Goal: Task Accomplishment & Management: Use online tool/utility

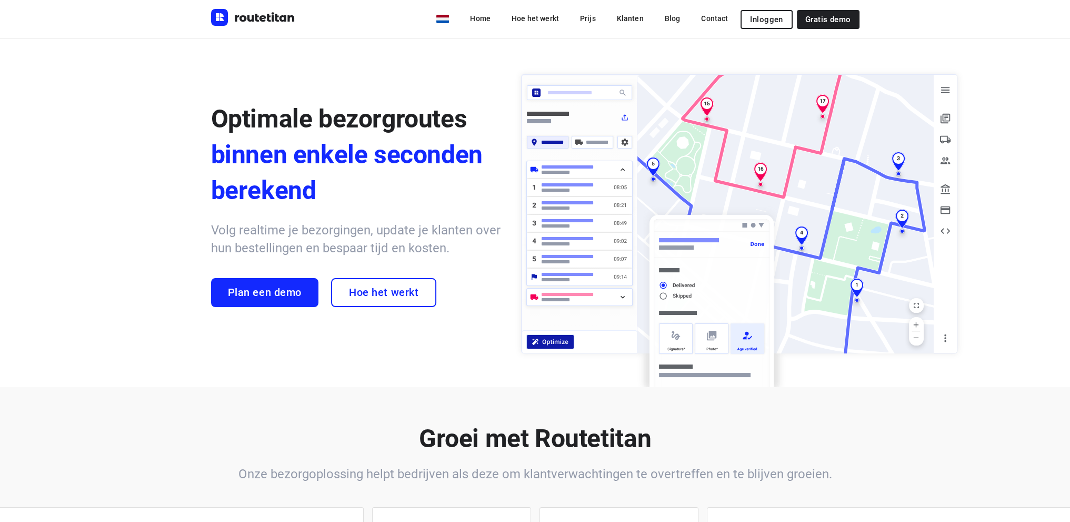
click at [756, 17] on span "Inloggen" at bounding box center [766, 19] width 33 height 8
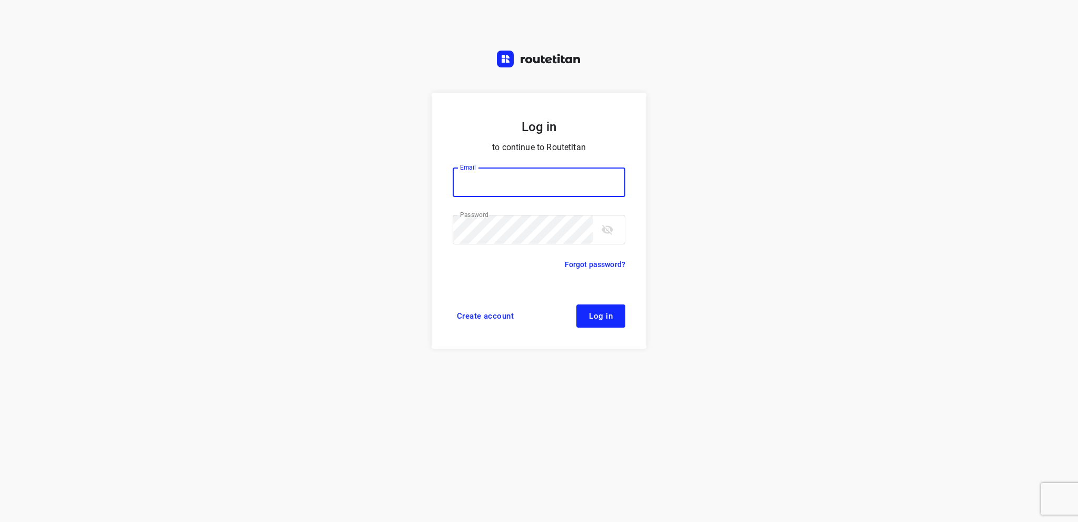
type input "[EMAIL_ADDRESS][DOMAIN_NAME]"
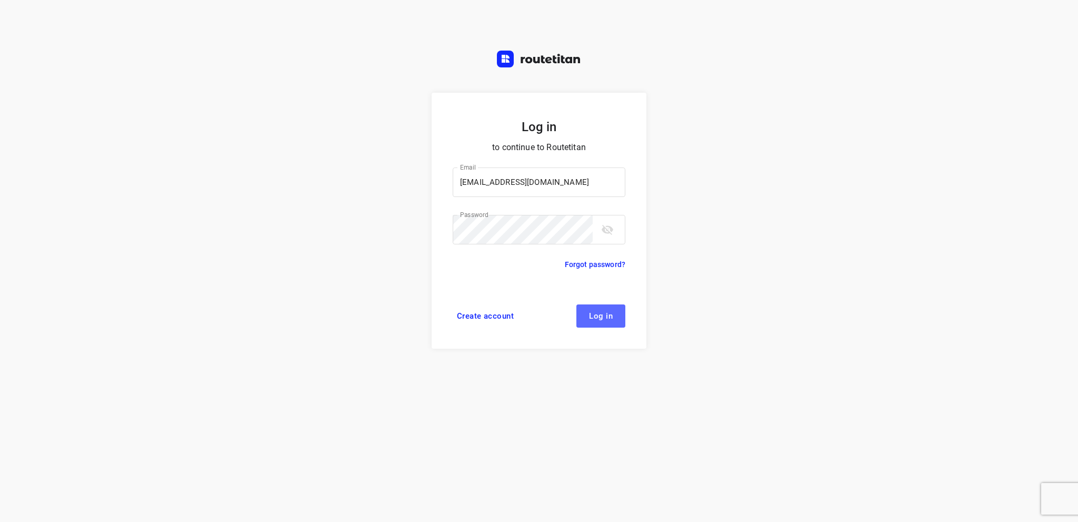
click at [611, 315] on span "Log in" at bounding box center [601, 316] width 24 height 8
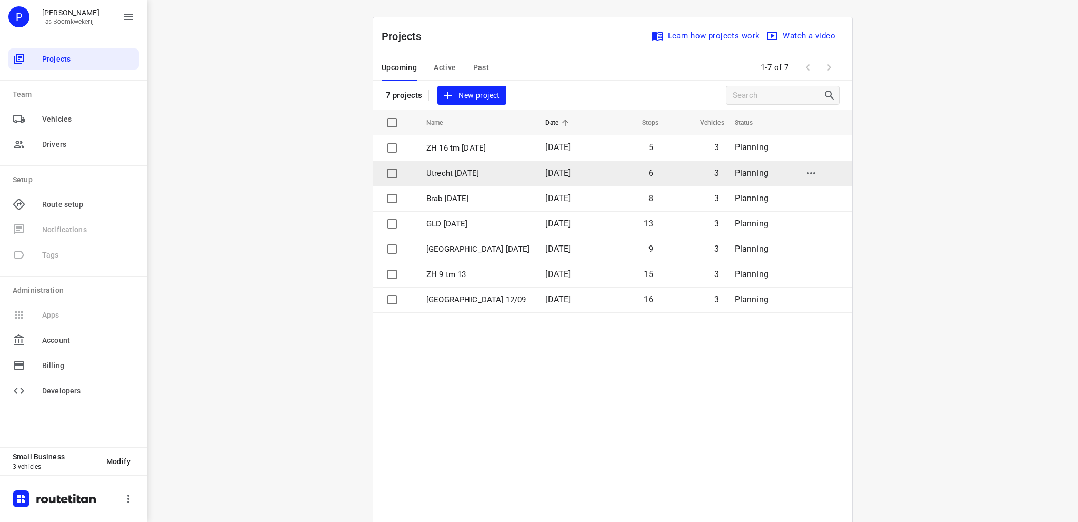
click at [465, 166] on td "Utrecht [DATE]" at bounding box center [476, 173] width 121 height 25
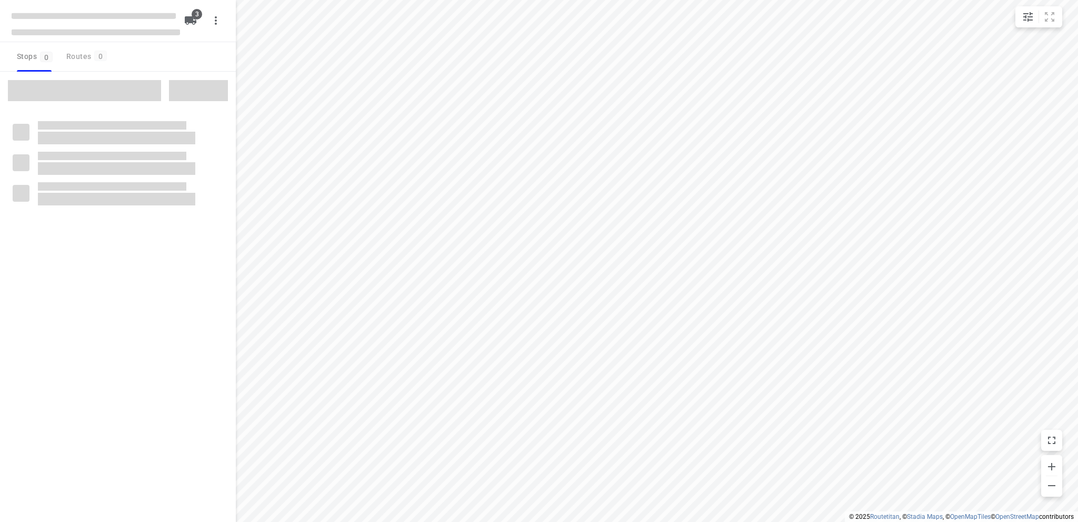
type input "distance"
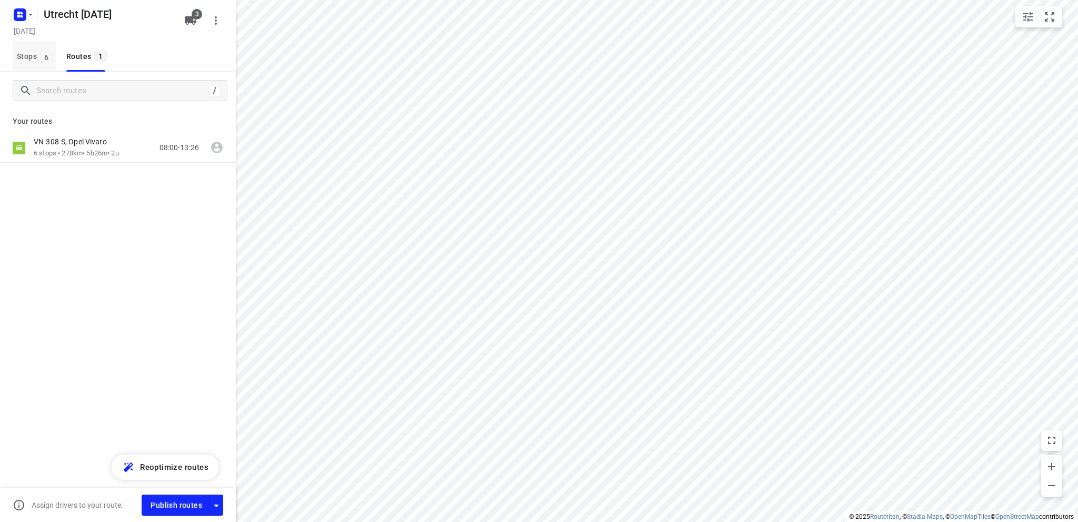
click at [26, 56] on span "Stops 6" at bounding box center [36, 56] width 39 height 13
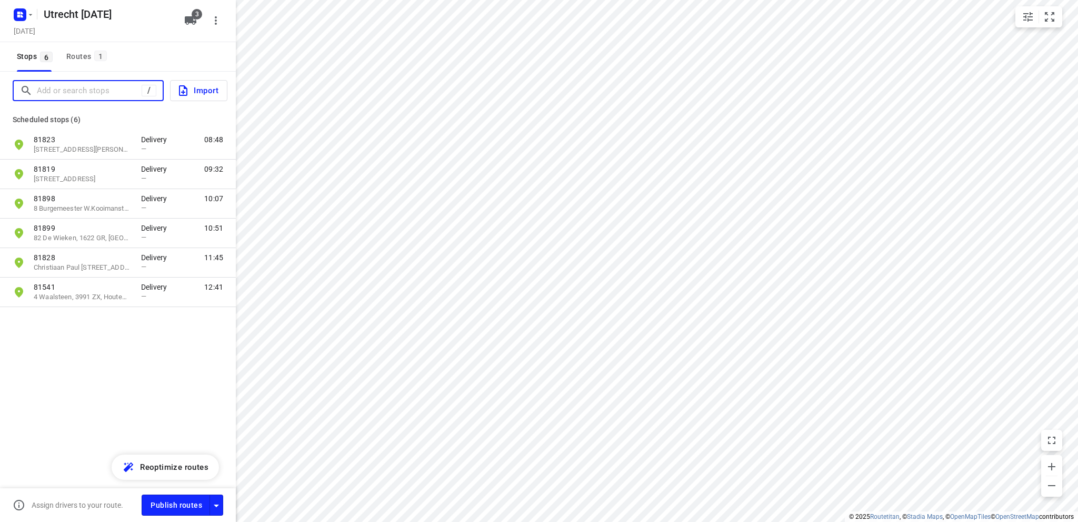
click at [67, 91] on input "Add or search stops" at bounding box center [89, 91] width 105 height 16
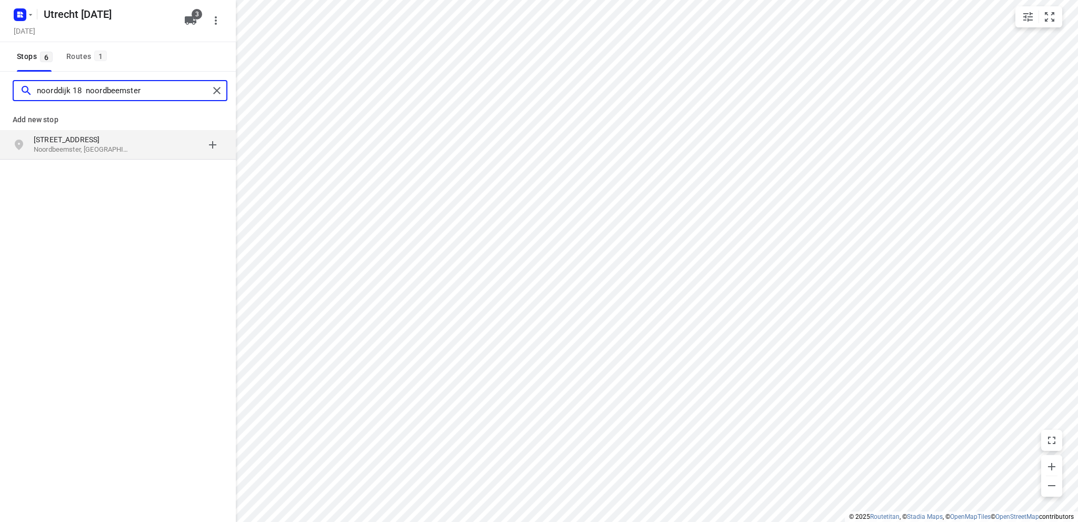
type input "noorddijk 18 noordbeemster"
click at [95, 142] on p "Noorddijk 18" at bounding box center [82, 139] width 97 height 11
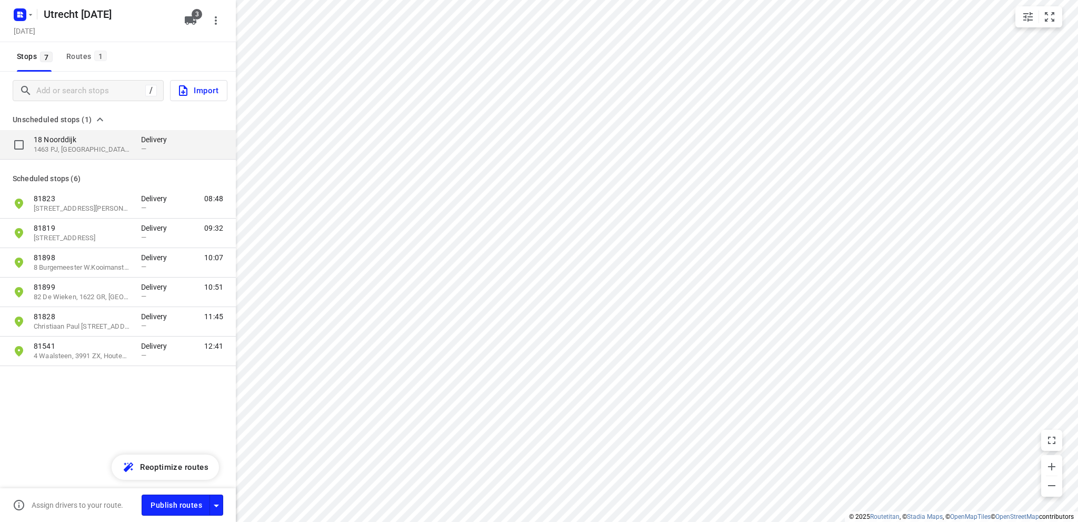
click at [78, 145] on p "1463 PJ, Noordbeemster, NL" at bounding box center [82, 150] width 97 height 10
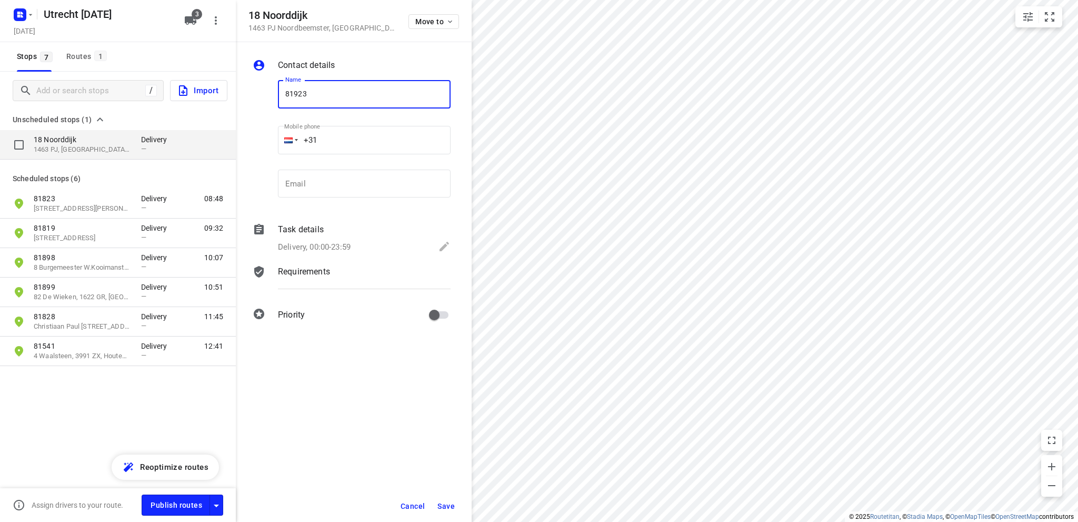
type input "81923"
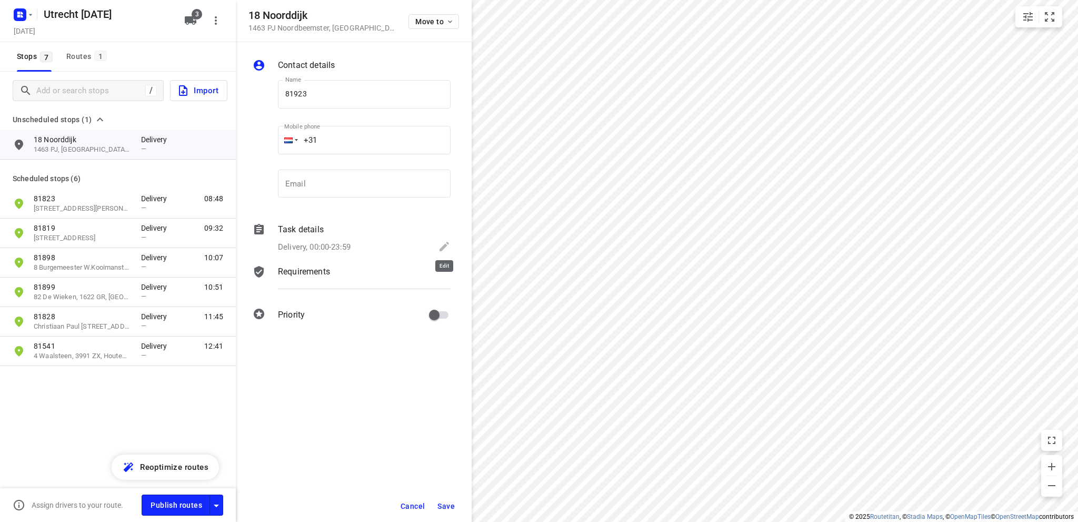
click at [444, 244] on icon at bounding box center [444, 246] width 13 height 13
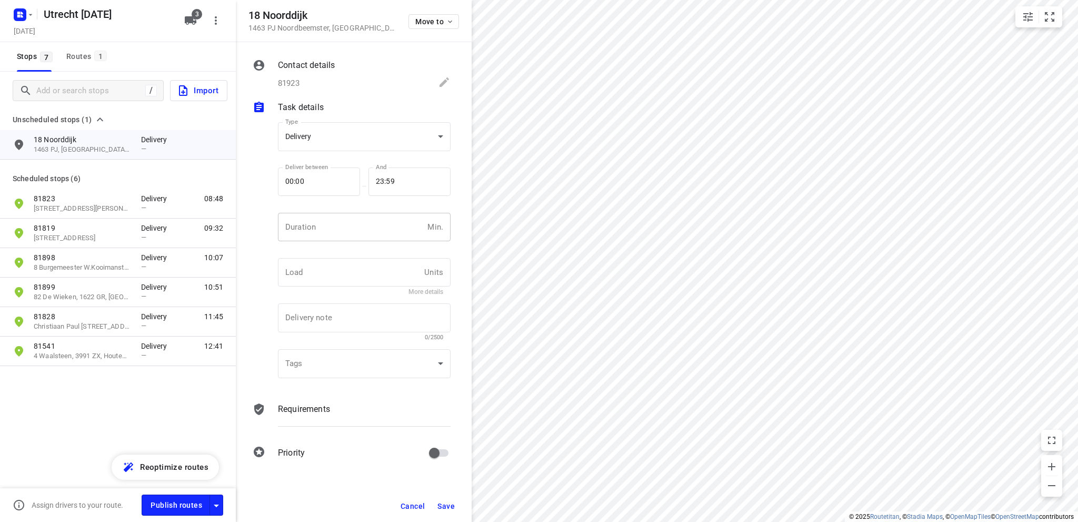
click at [358, 218] on input "number" at bounding box center [350, 227] width 145 height 28
type input "10"
click at [445, 500] on button "Save" at bounding box center [446, 505] width 26 height 19
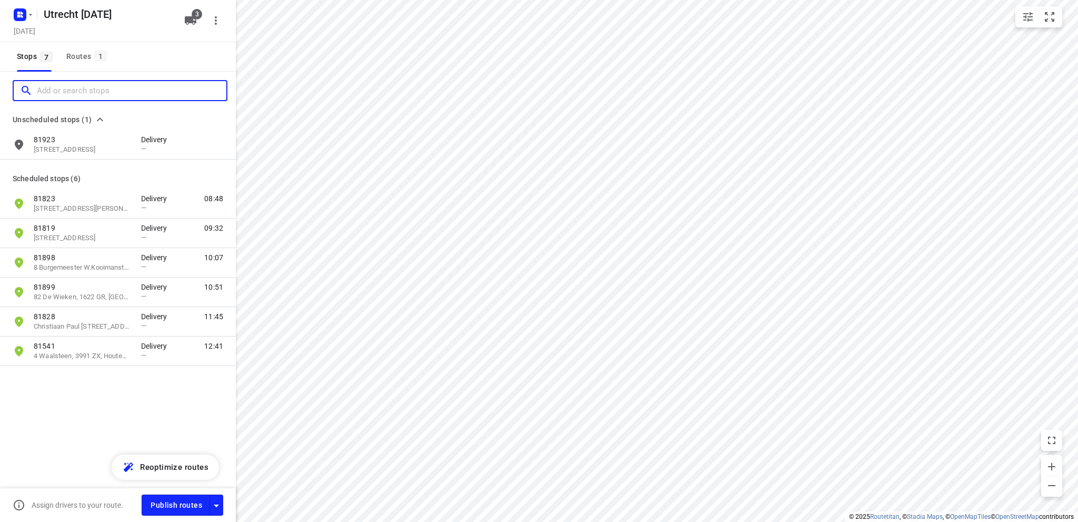
click at [46, 88] on input "Add or search stops" at bounding box center [132, 91] width 190 height 16
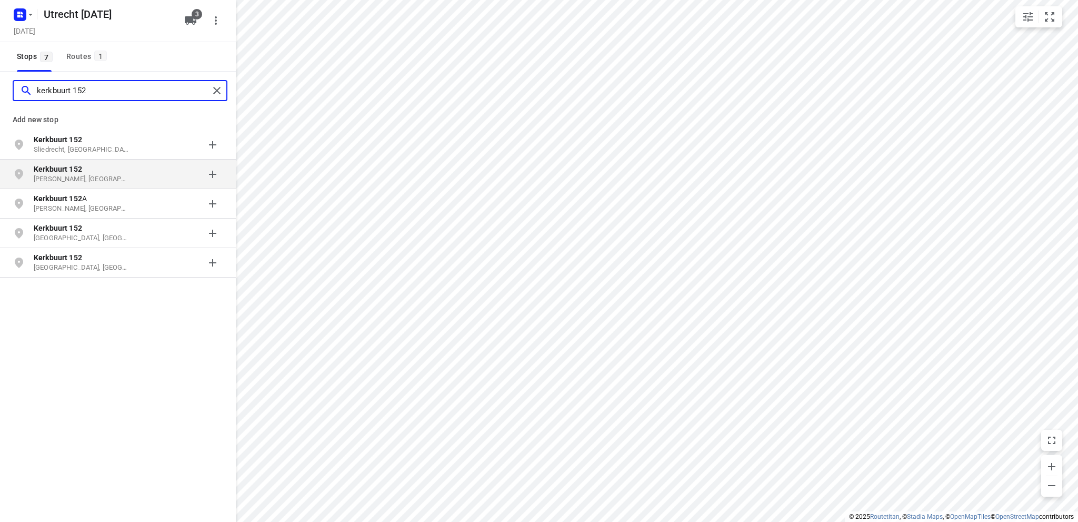
type input "kerkbuurt 152"
click at [79, 177] on p "Marken, Nederland" at bounding box center [82, 179] width 97 height 10
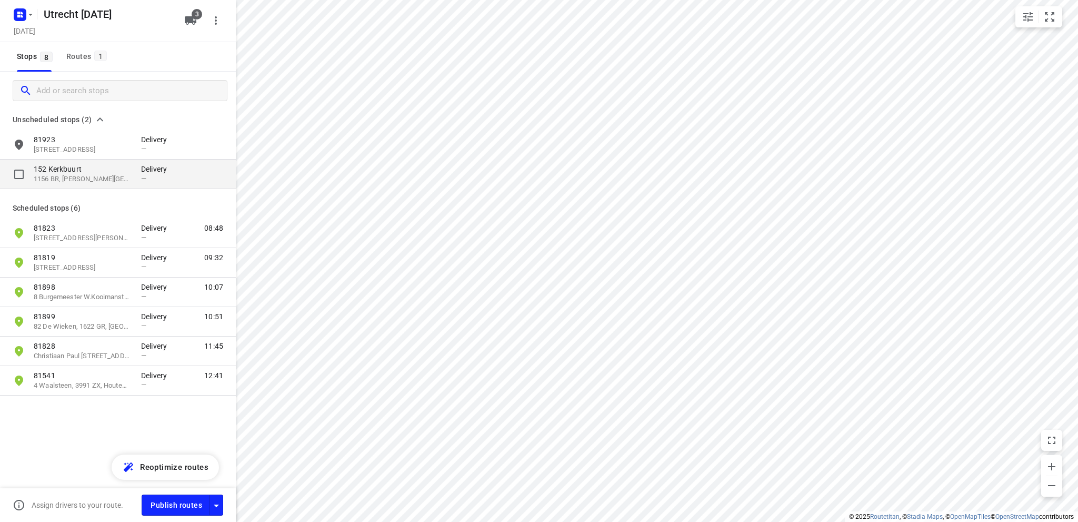
click at [88, 173] on p "152 Kerkbuurt" at bounding box center [82, 169] width 97 height 11
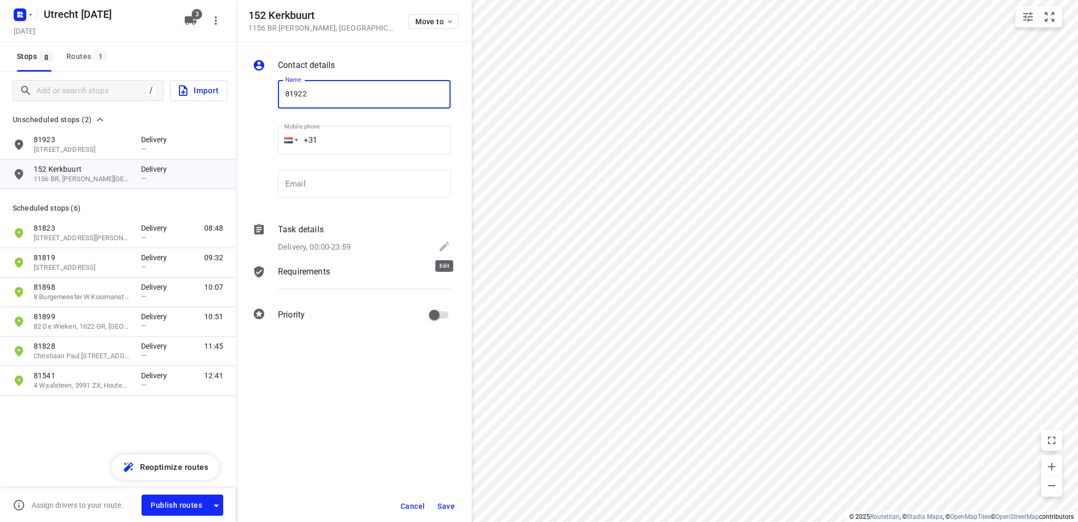
type input "81922"
click at [444, 244] on icon at bounding box center [444, 246] width 13 height 13
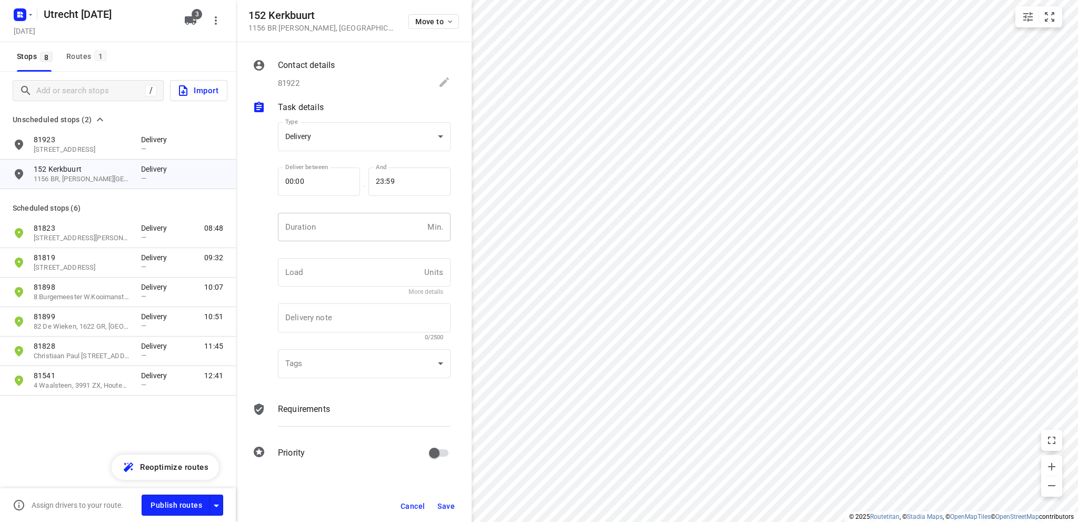
click at [351, 230] on input "number" at bounding box center [350, 227] width 145 height 28
type input "10"
click at [440, 503] on span "Save" at bounding box center [445, 506] width 17 height 8
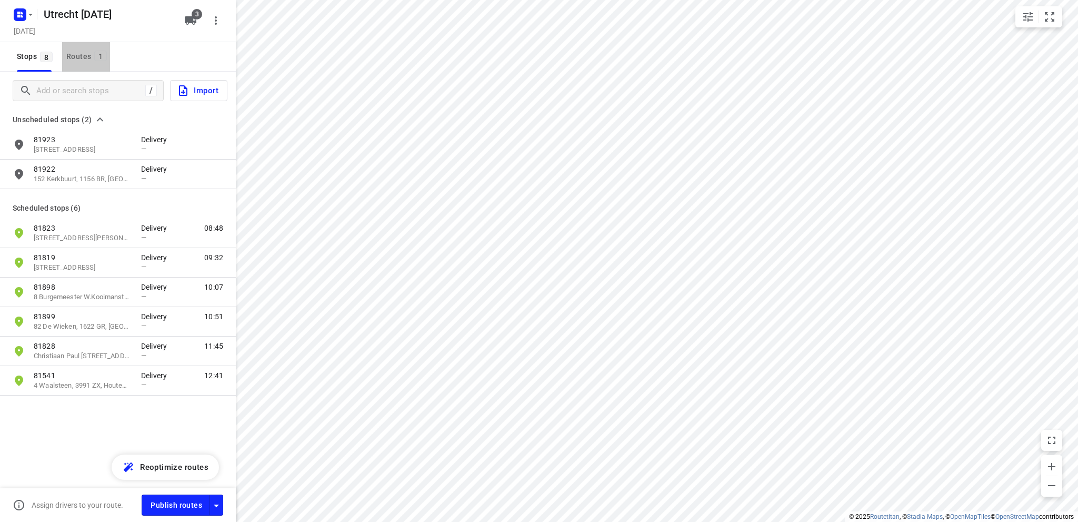
click at [82, 54] on div "Routes 1" at bounding box center [88, 56] width 44 height 13
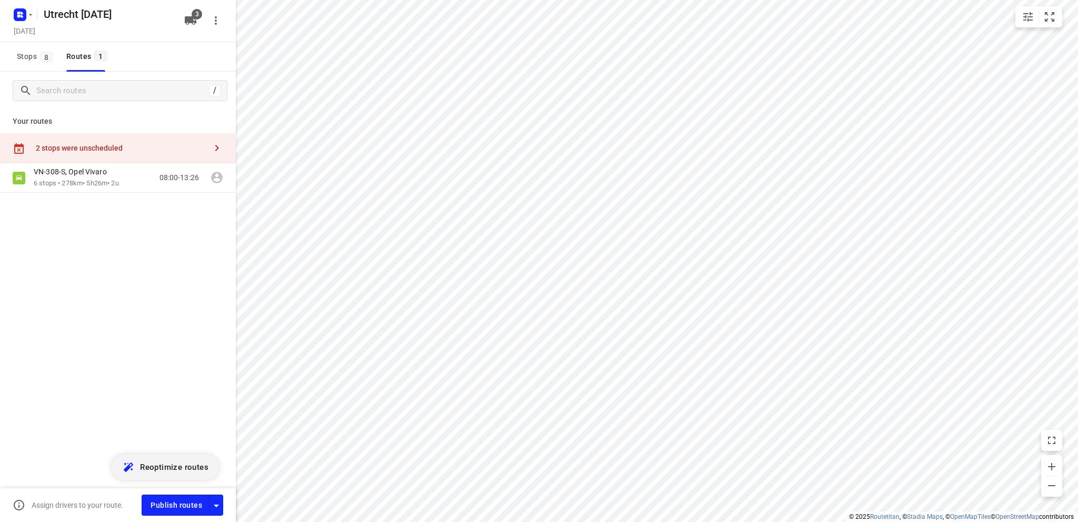
click at [171, 465] on span "Reoptimize routes" at bounding box center [174, 467] width 68 height 14
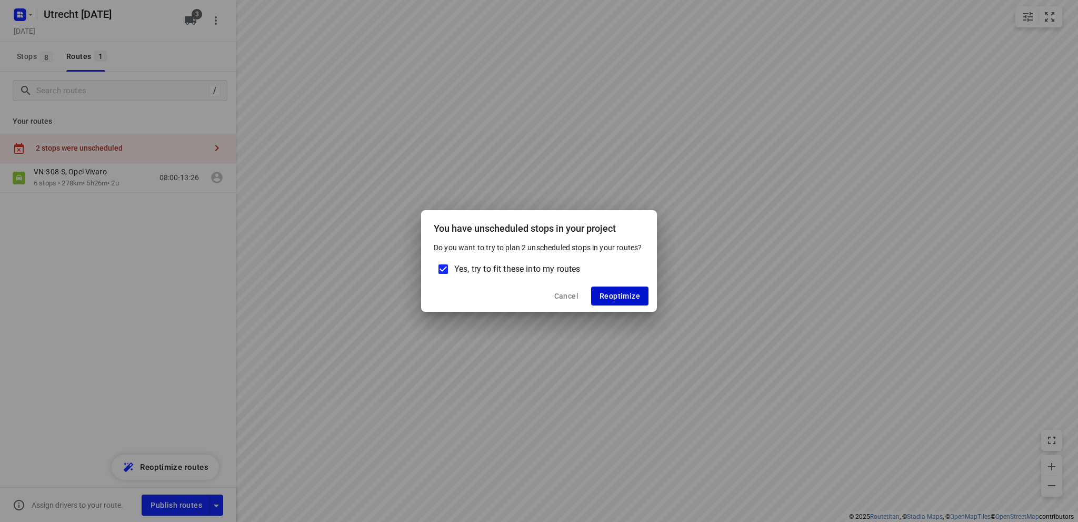
click at [615, 296] on span "Reoptimize" at bounding box center [620, 296] width 41 height 8
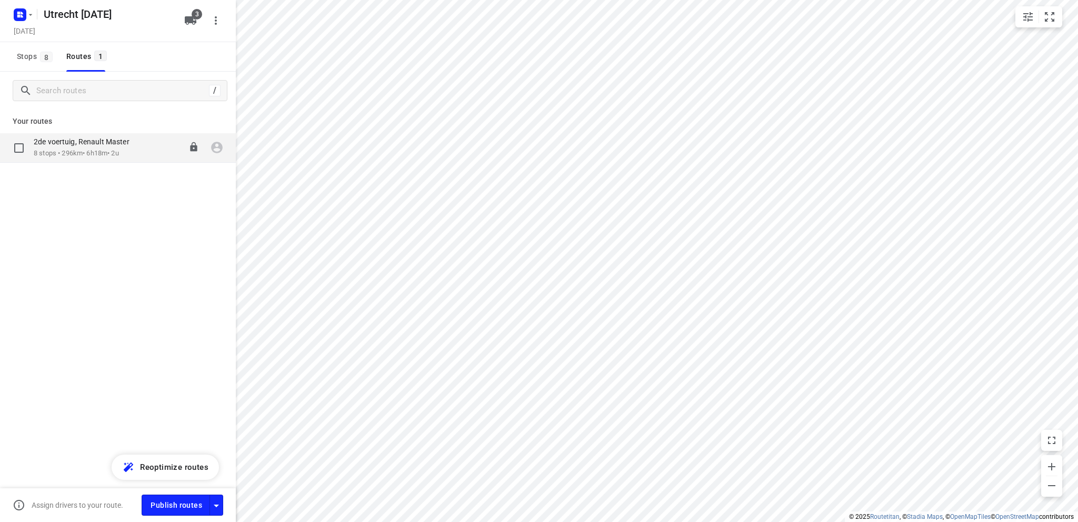
click at [68, 150] on p "8 stops • 296km • 6h18m • 2u" at bounding box center [87, 153] width 106 height 10
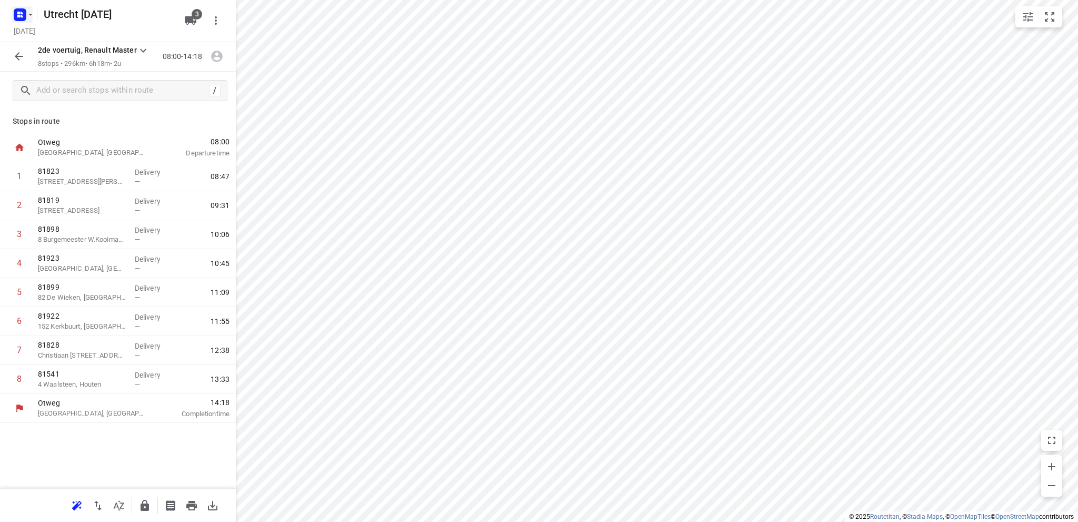
click at [19, 13] on icon "button" at bounding box center [18, 13] width 3 height 3
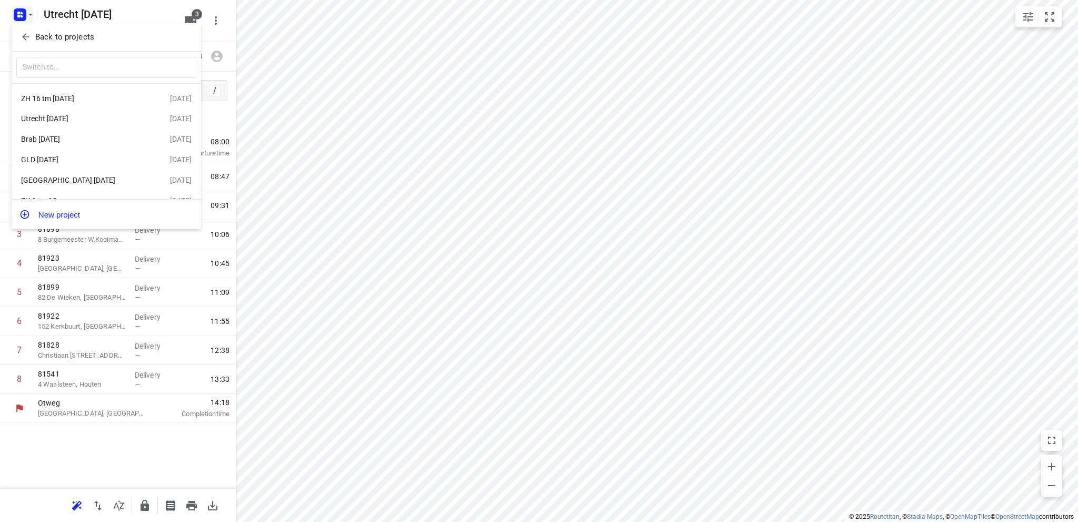
click at [54, 162] on div "GLD 16 sept" at bounding box center [81, 159] width 121 height 8
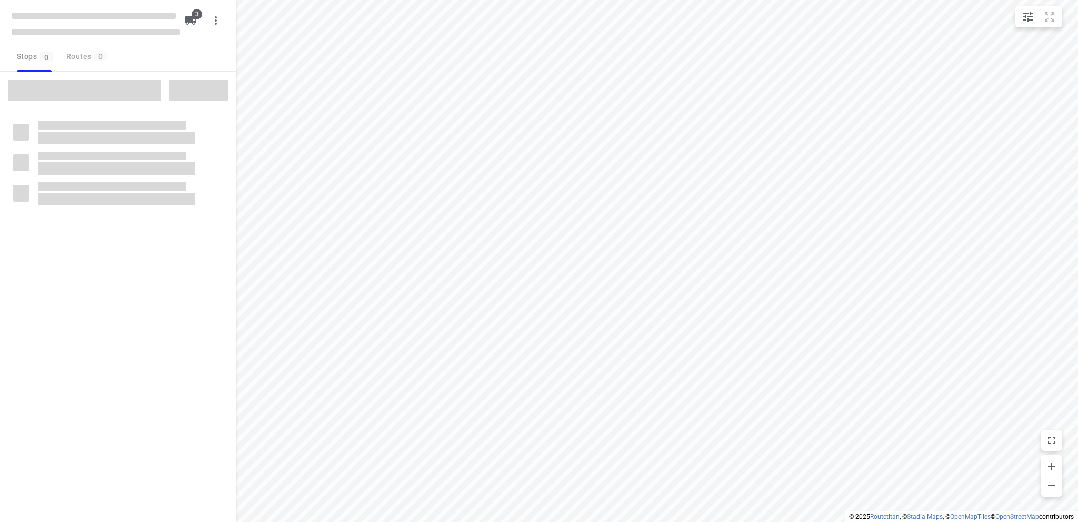
type input "distance"
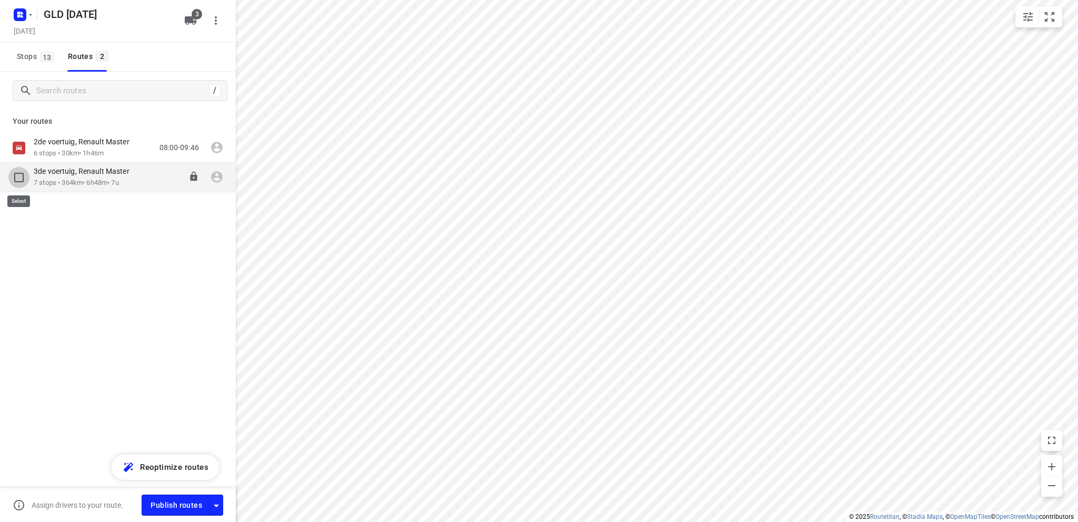
click at [19, 176] on input "checkbox" at bounding box center [18, 177] width 21 height 21
checkbox input "true"
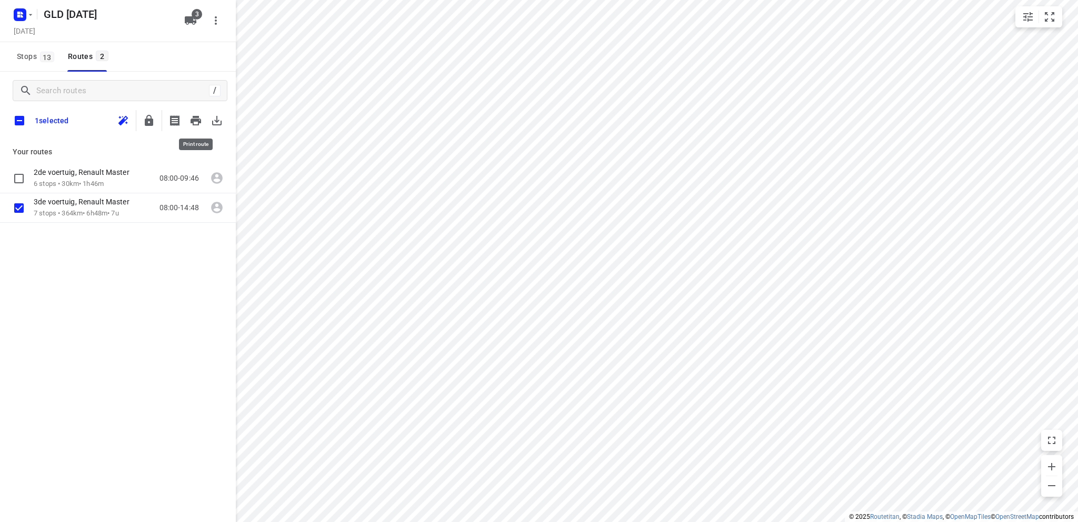
click at [196, 118] on icon "button" at bounding box center [196, 120] width 11 height 9
click at [18, 10] on rect "button" at bounding box center [20, 14] width 13 height 13
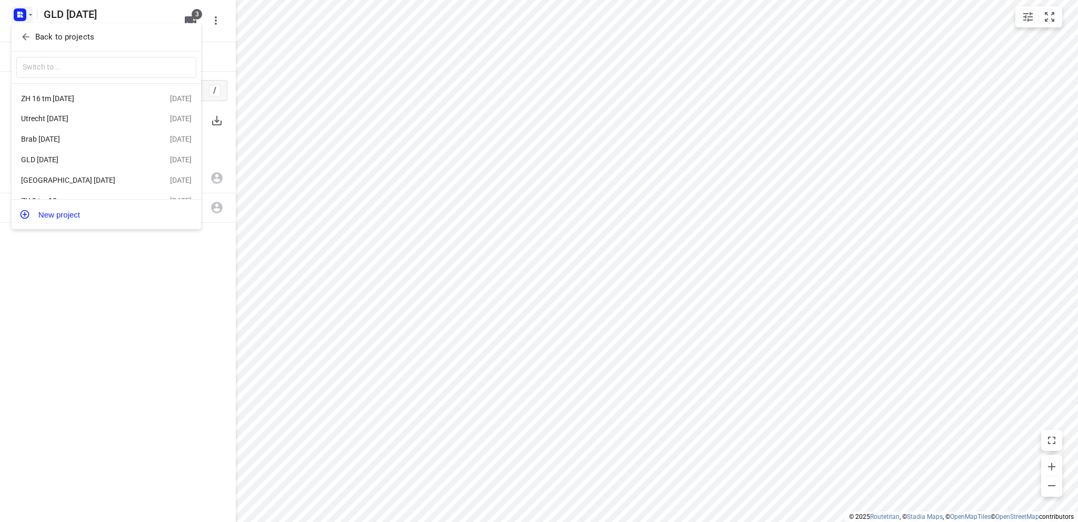
click at [53, 138] on div "Brab 17 sept" at bounding box center [81, 139] width 121 height 8
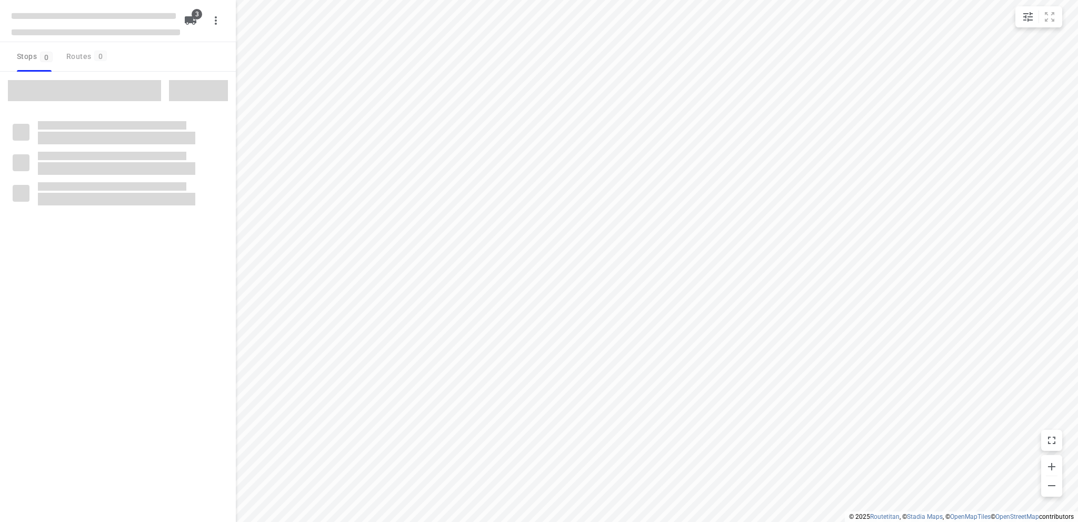
type input "distance"
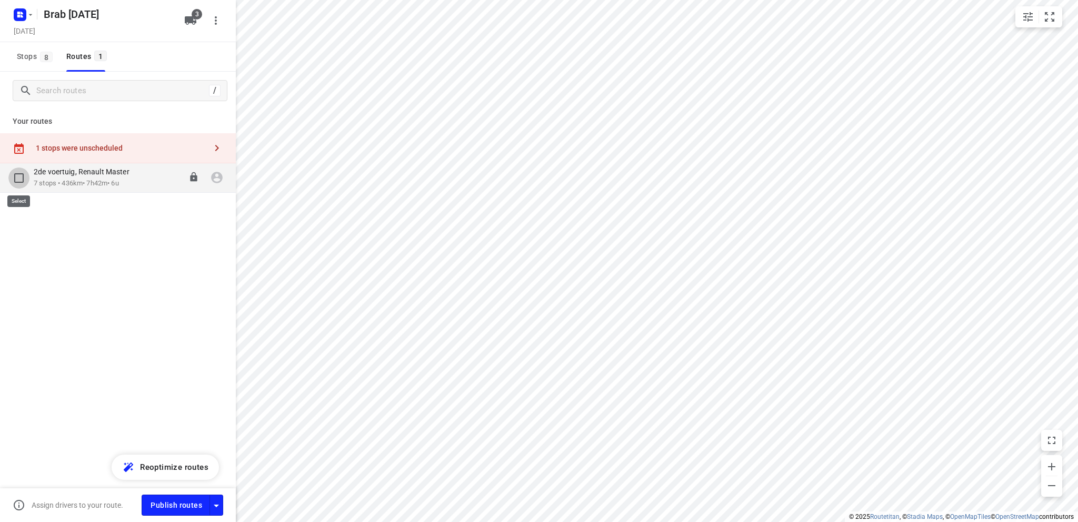
click at [19, 176] on input "checkbox" at bounding box center [18, 177] width 21 height 21
checkbox input "true"
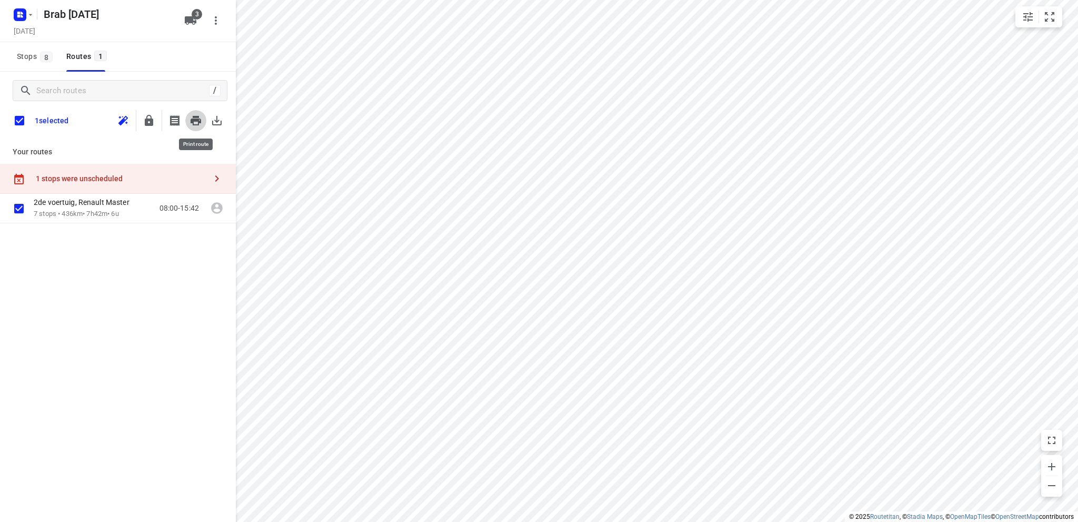
click at [196, 119] on icon "button" at bounding box center [196, 120] width 11 height 9
